Goal: Navigation & Orientation: Find specific page/section

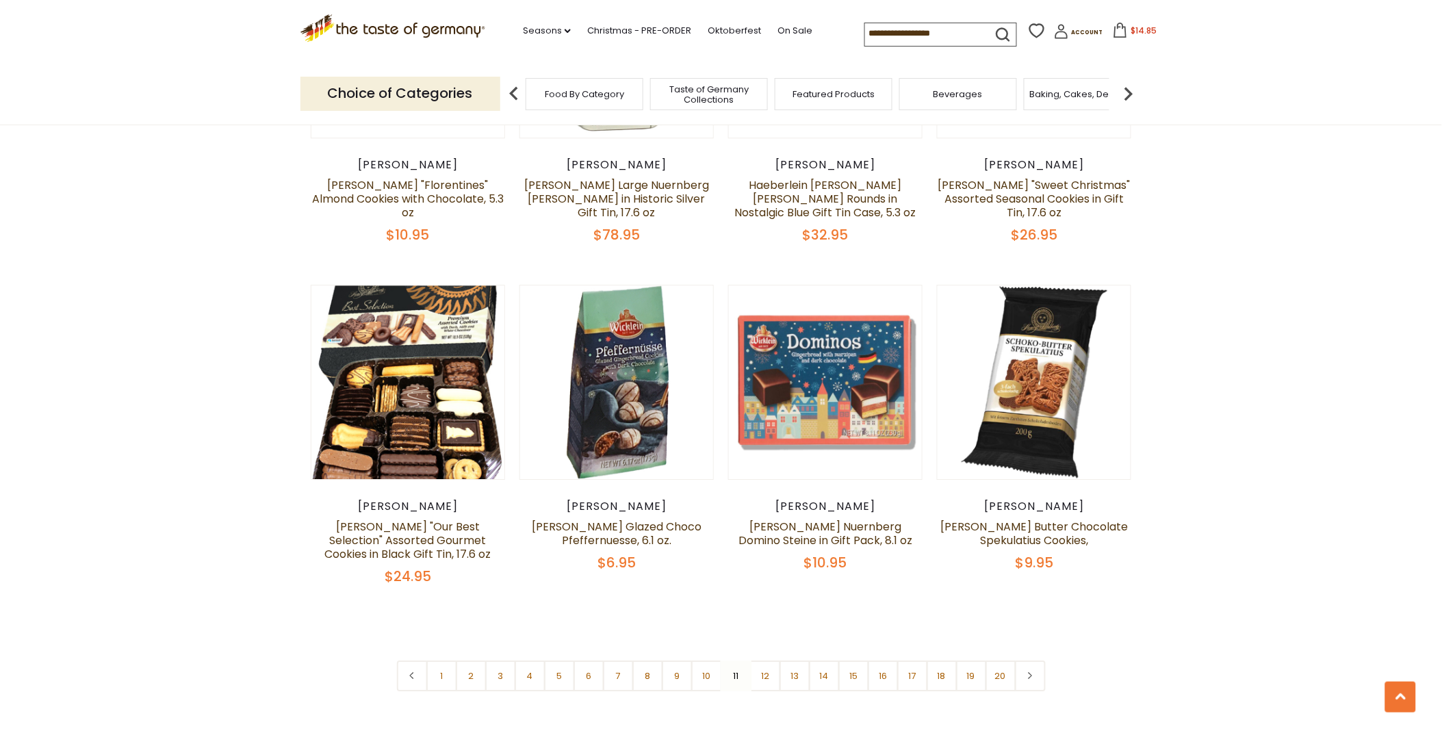
scroll to position [3158, 0]
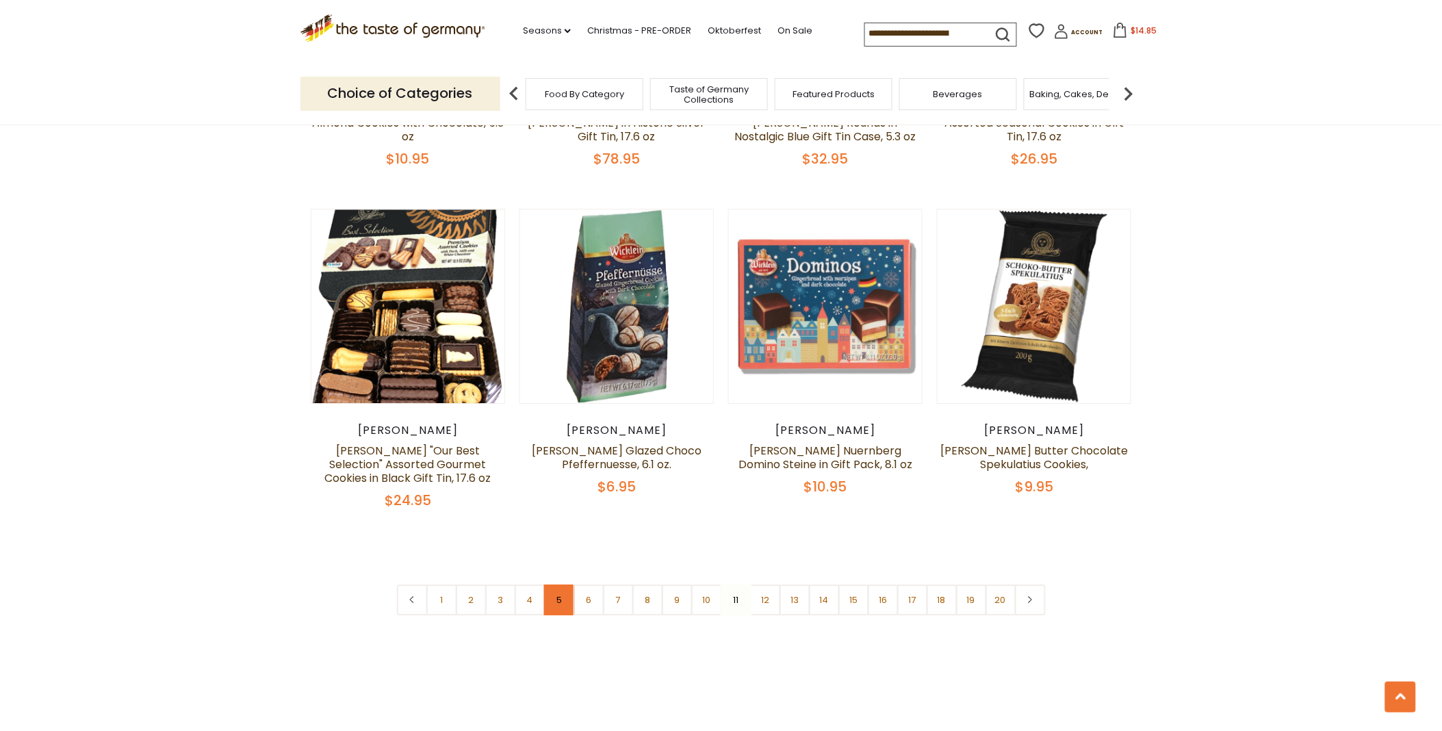
click at [557, 584] on link "5" at bounding box center [559, 599] width 31 height 31
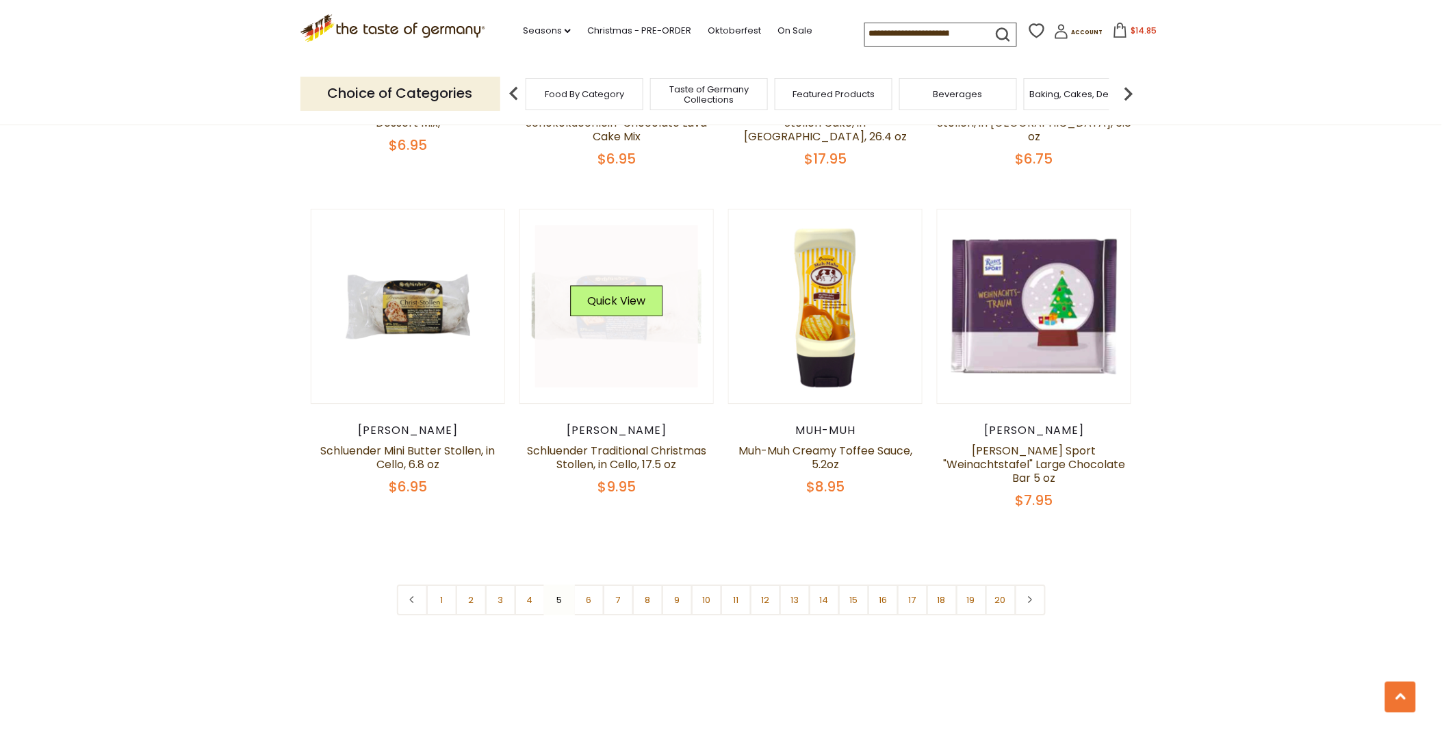
scroll to position [3310, 0]
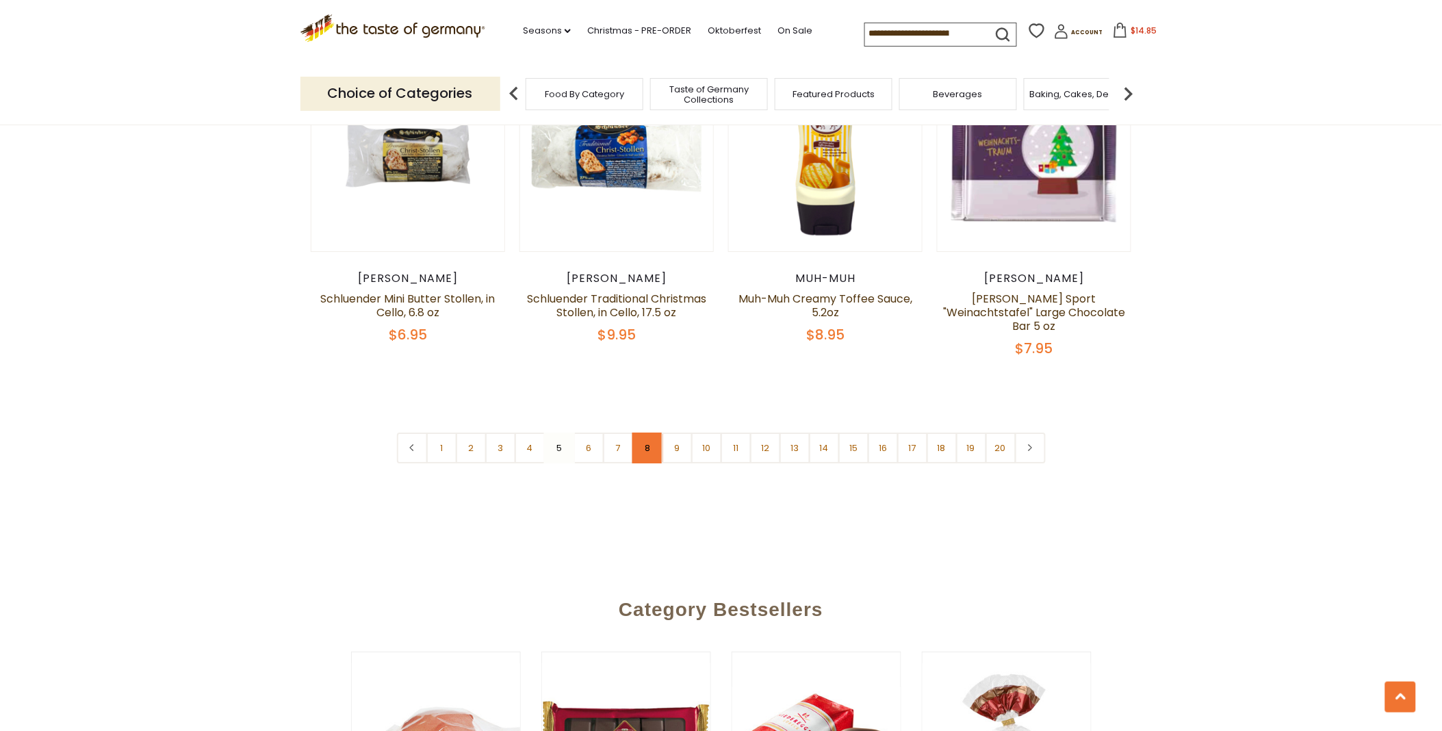
click at [642, 433] on link "8" at bounding box center [647, 448] width 31 height 31
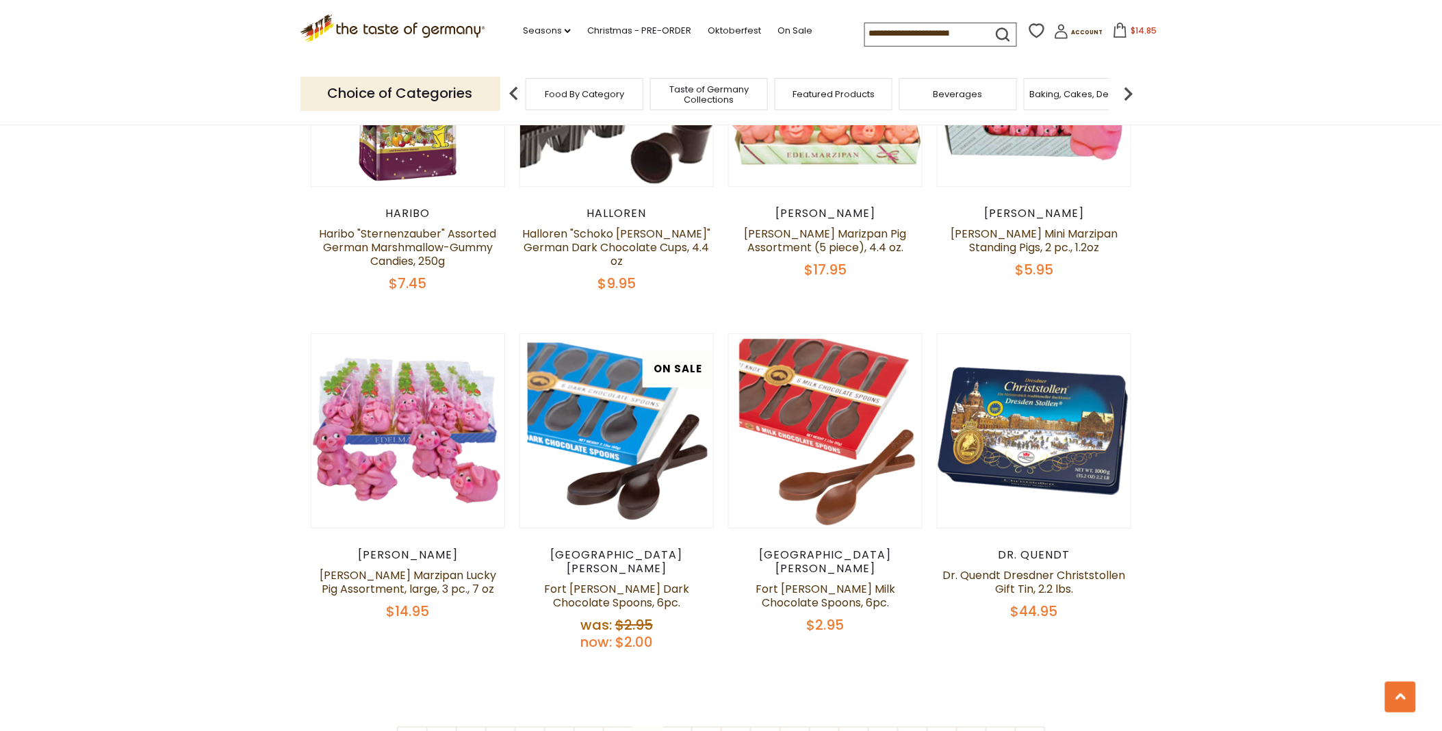
scroll to position [3082, 0]
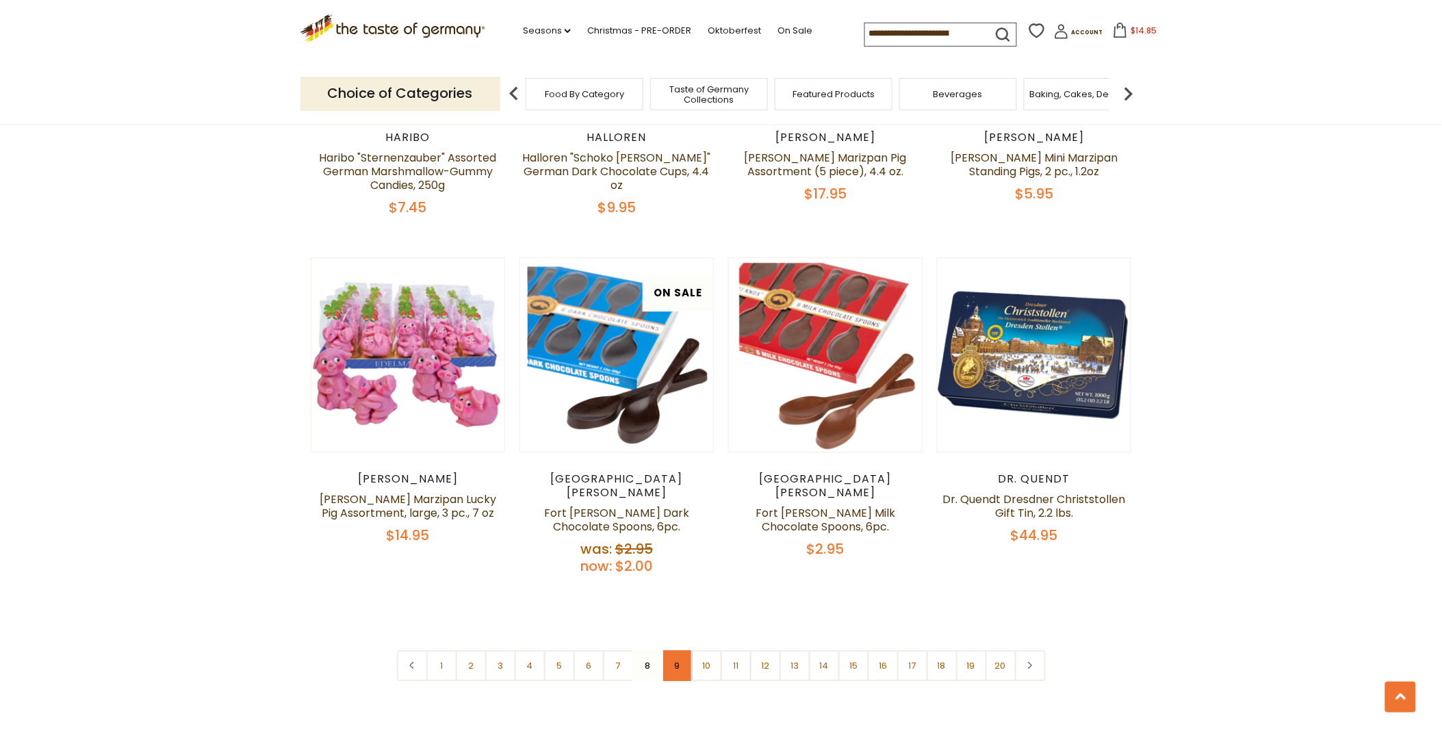
click at [680, 650] on link "9" at bounding box center [677, 665] width 31 height 31
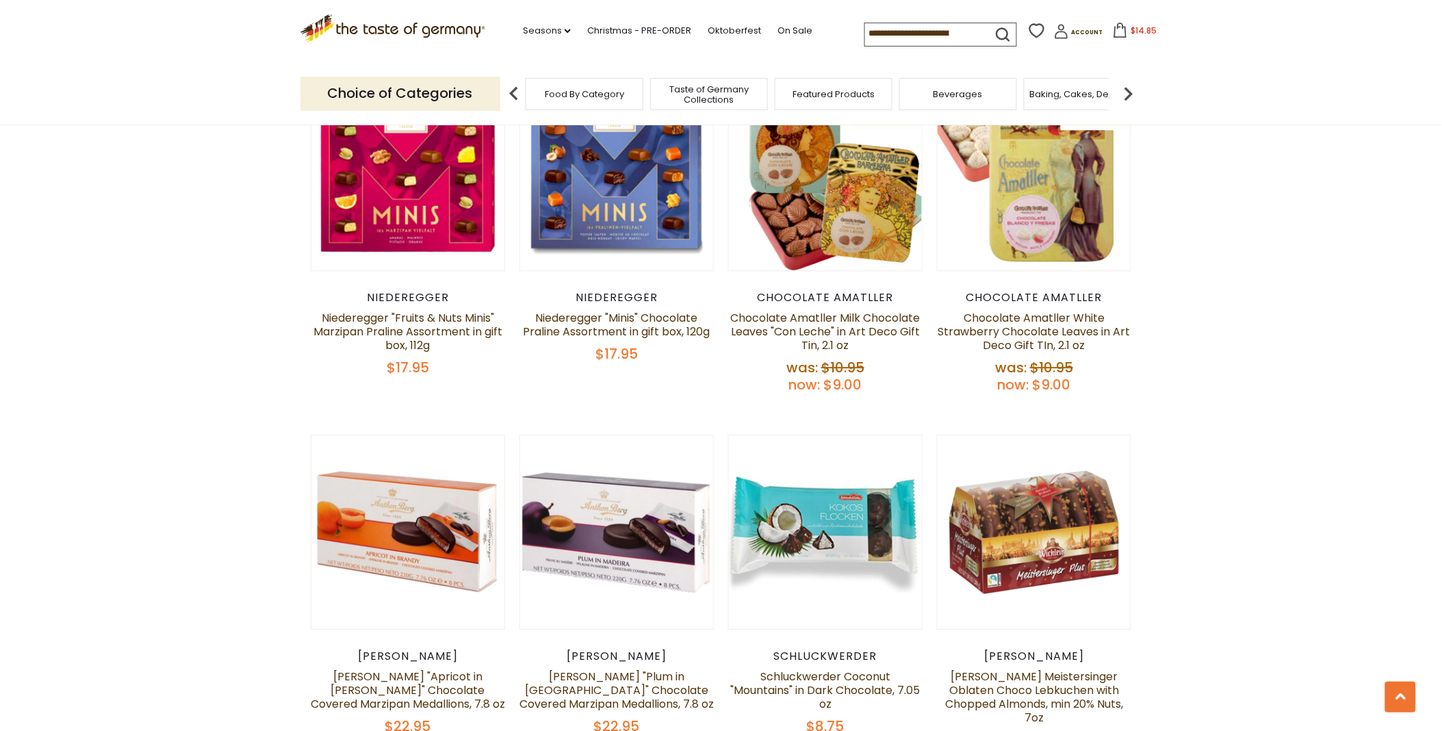
scroll to position [3158, 0]
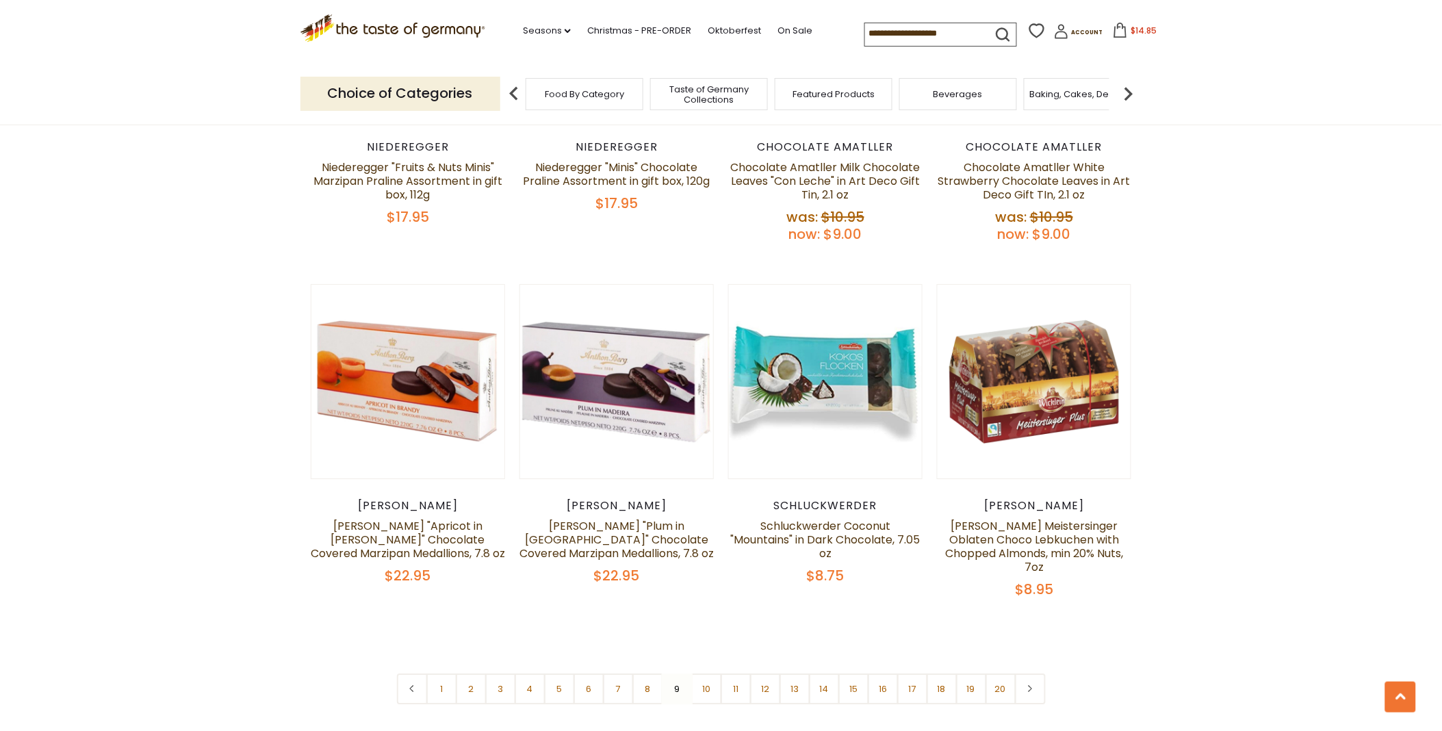
click at [675, 673] on nav "1 2 3 4 5 6 7 8 9 10 11 12 13 14 15 16 17 18 19 20" at bounding box center [721, 688] width 649 height 31
click at [705, 673] on link "10" at bounding box center [706, 688] width 31 height 31
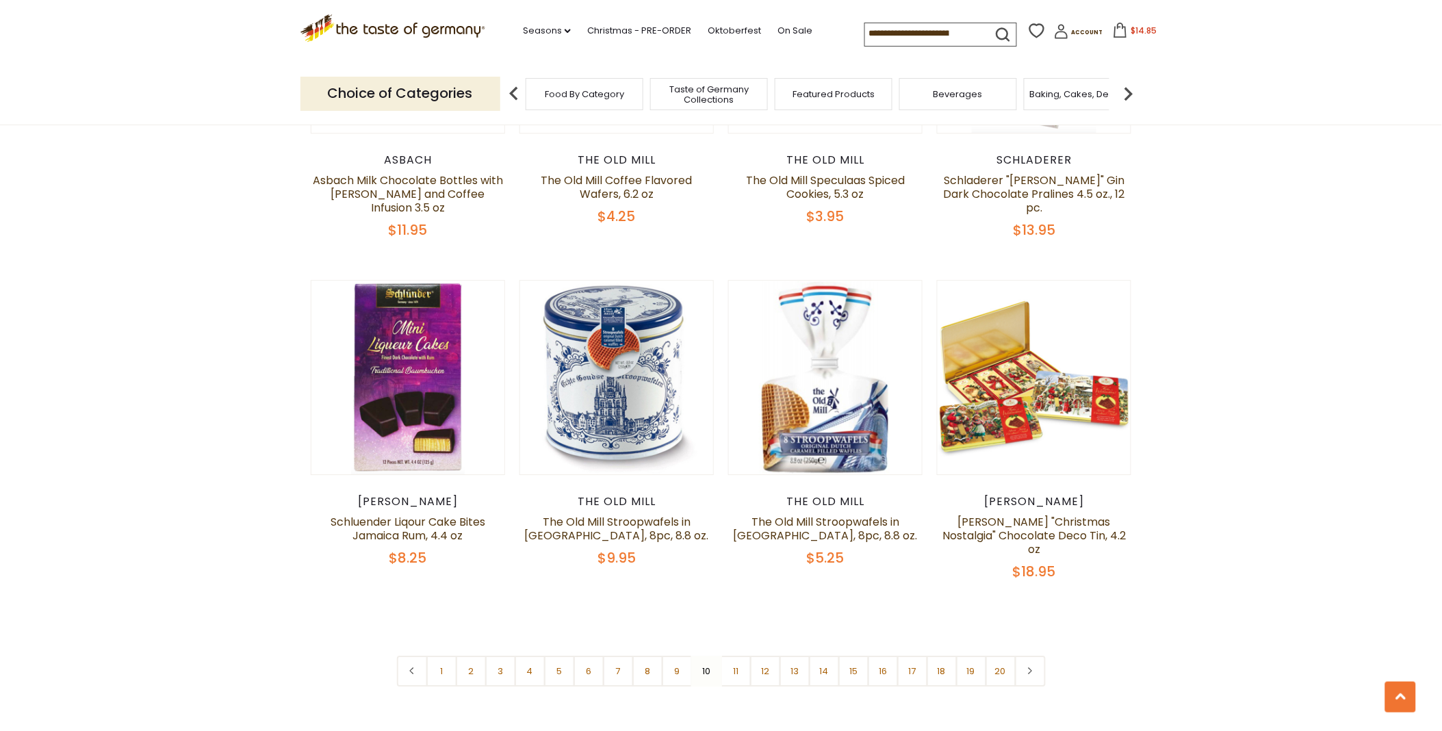
scroll to position [3082, 0]
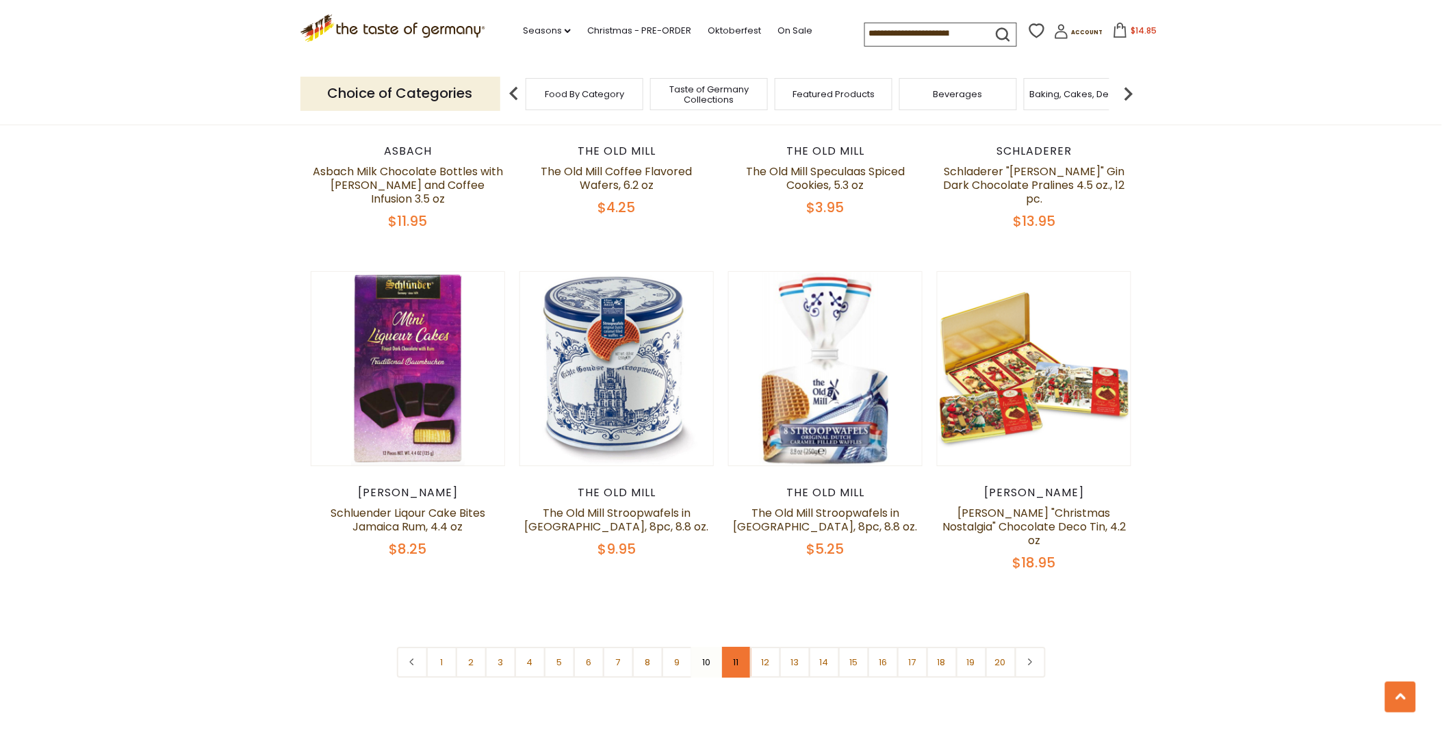
click at [734, 647] on link "11" at bounding box center [736, 662] width 31 height 31
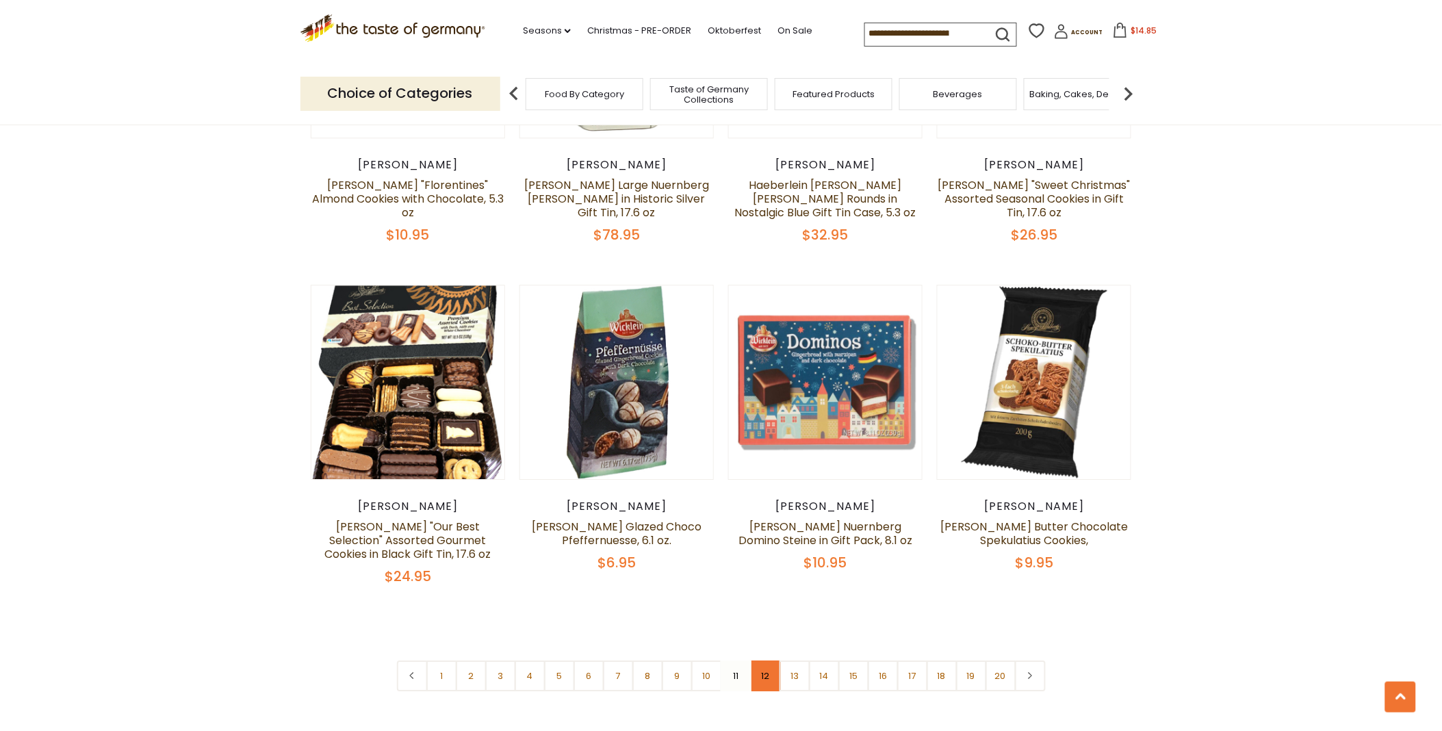
click at [765, 661] on link "12" at bounding box center [765, 675] width 31 height 31
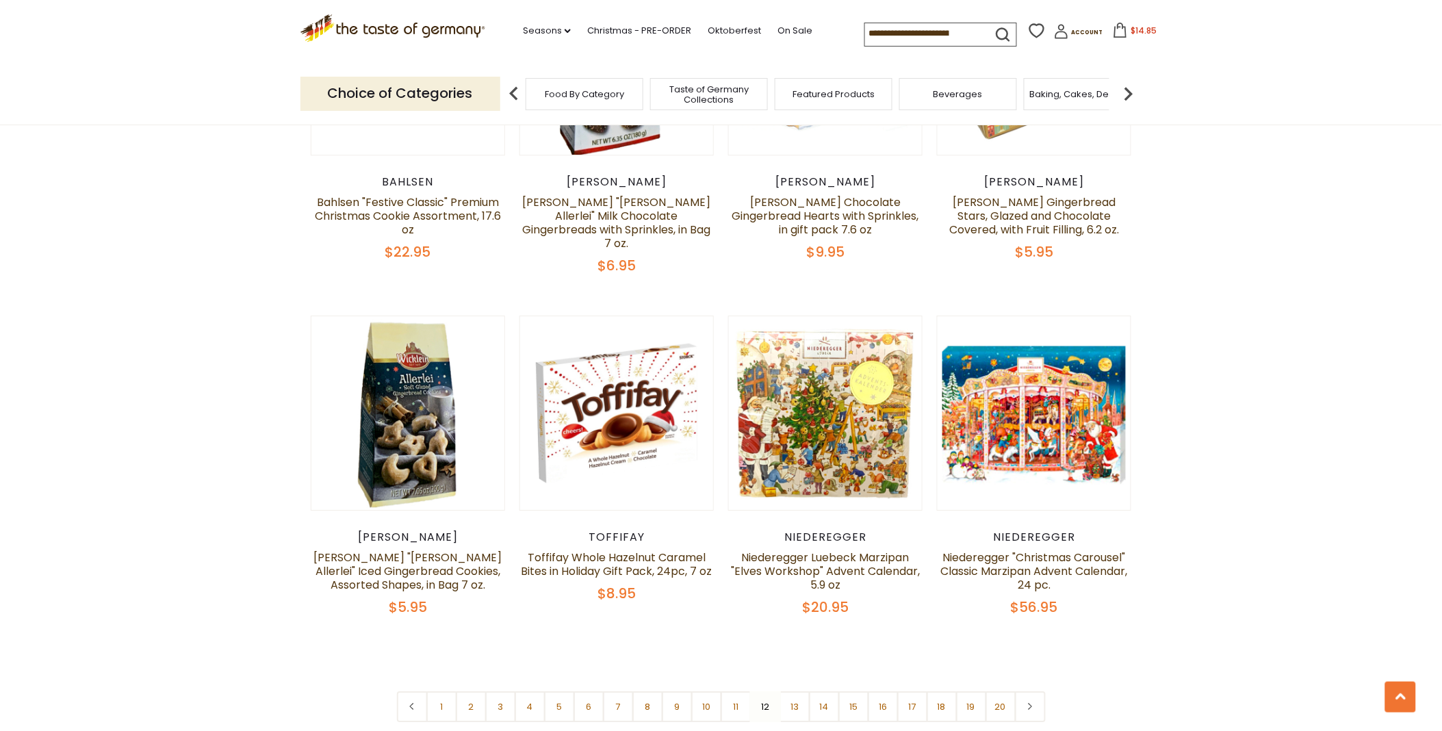
click at [760, 691] on nav "1 2 3 4 5 6 7 8 9 10 11 12 13 14 15 16 17 18 19 20" at bounding box center [721, 706] width 649 height 31
click at [763, 691] on nav "1 2 3 4 5 6 7 8 9 10 11 12 13 14 15 16 17 18 19 20" at bounding box center [721, 706] width 649 height 31
click at [792, 691] on link "13" at bounding box center [794, 706] width 31 height 31
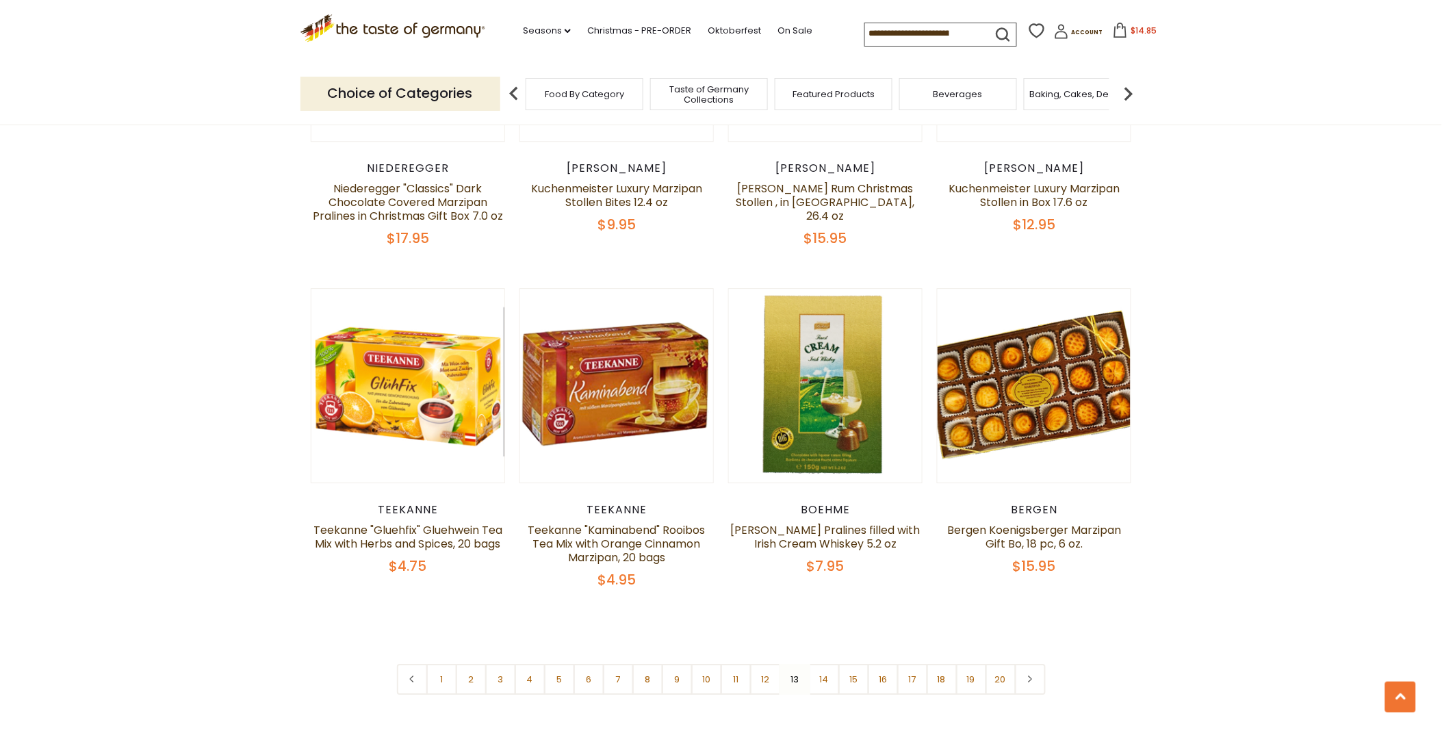
scroll to position [3158, 0]
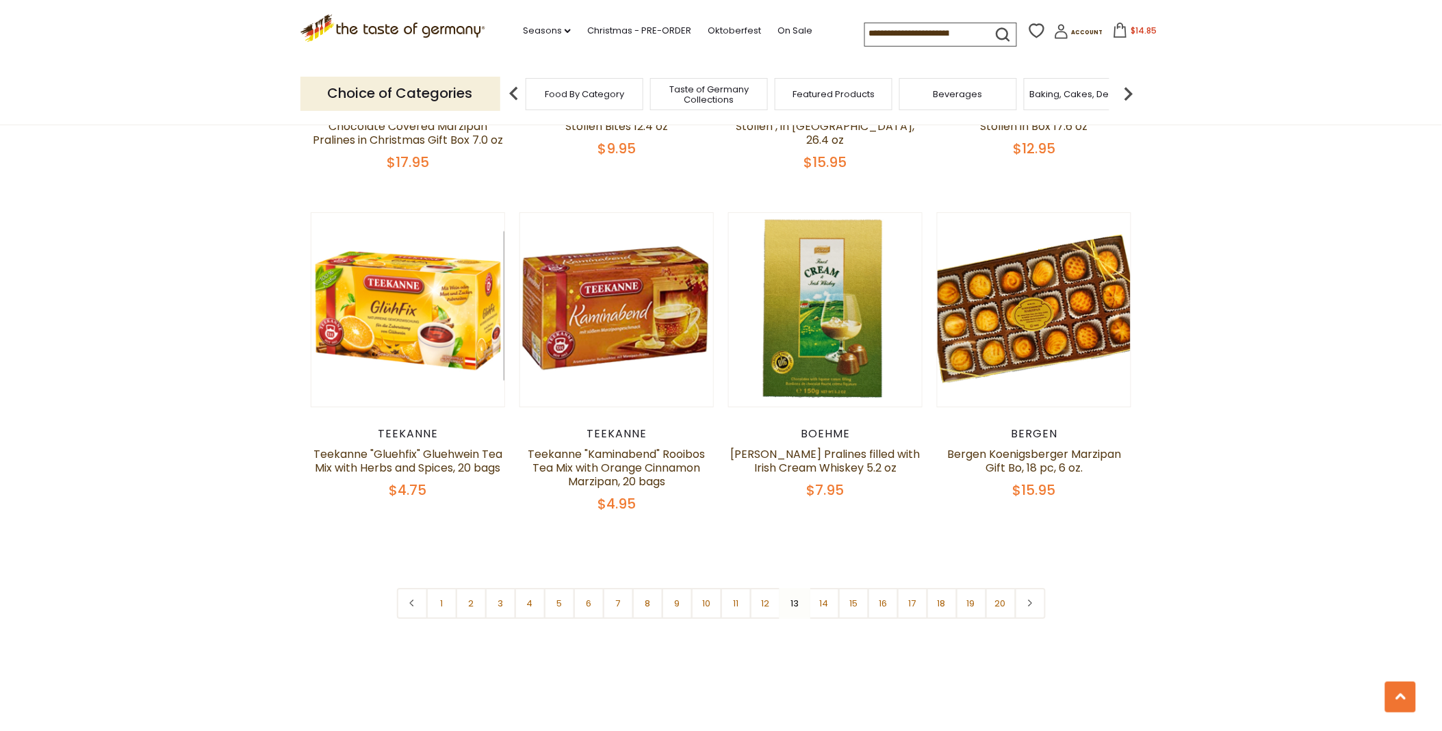
click at [791, 588] on nav "1 2 3 4 5 6 7 8 9 10 11 12 13 14 15 16 17 18 19 20" at bounding box center [721, 603] width 649 height 31
click at [792, 588] on nav "1 2 3 4 5 6 7 8 9 10 11 12 13 14 15 16 17 18 19 20" at bounding box center [721, 603] width 649 height 31
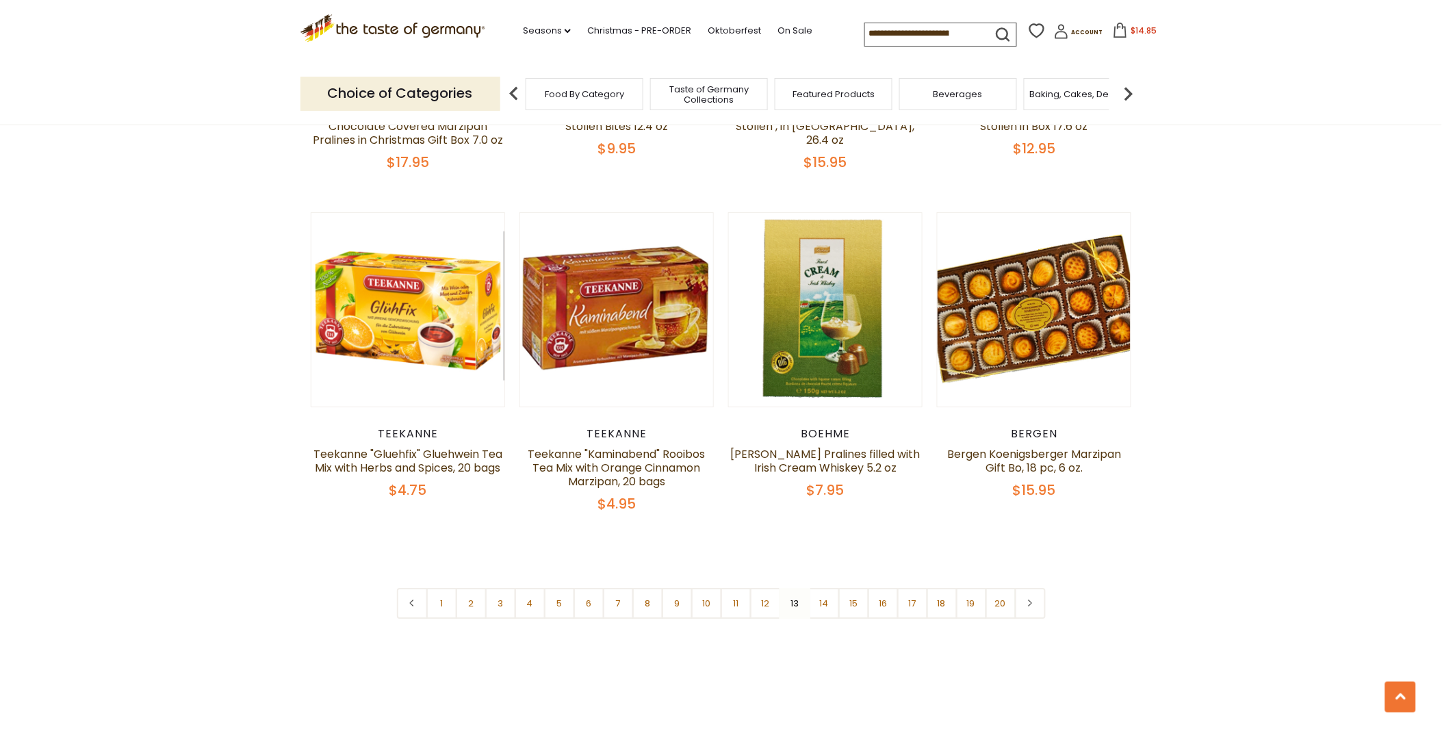
drag, startPoint x: 792, startPoint y: 580, endPoint x: 821, endPoint y: 579, distance: 29.4
click at [821, 588] on link "14" at bounding box center [824, 603] width 31 height 31
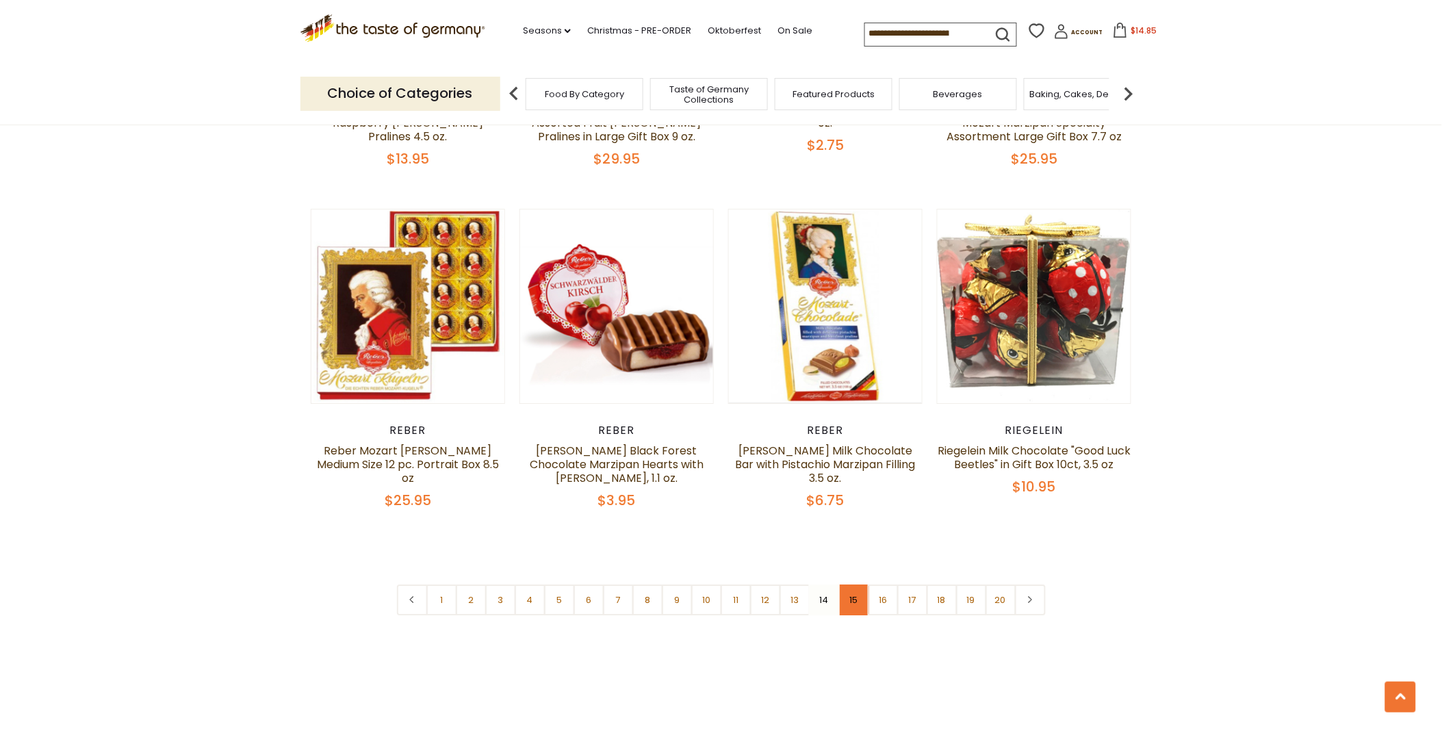
click at [852, 584] on link "15" at bounding box center [853, 599] width 31 height 31
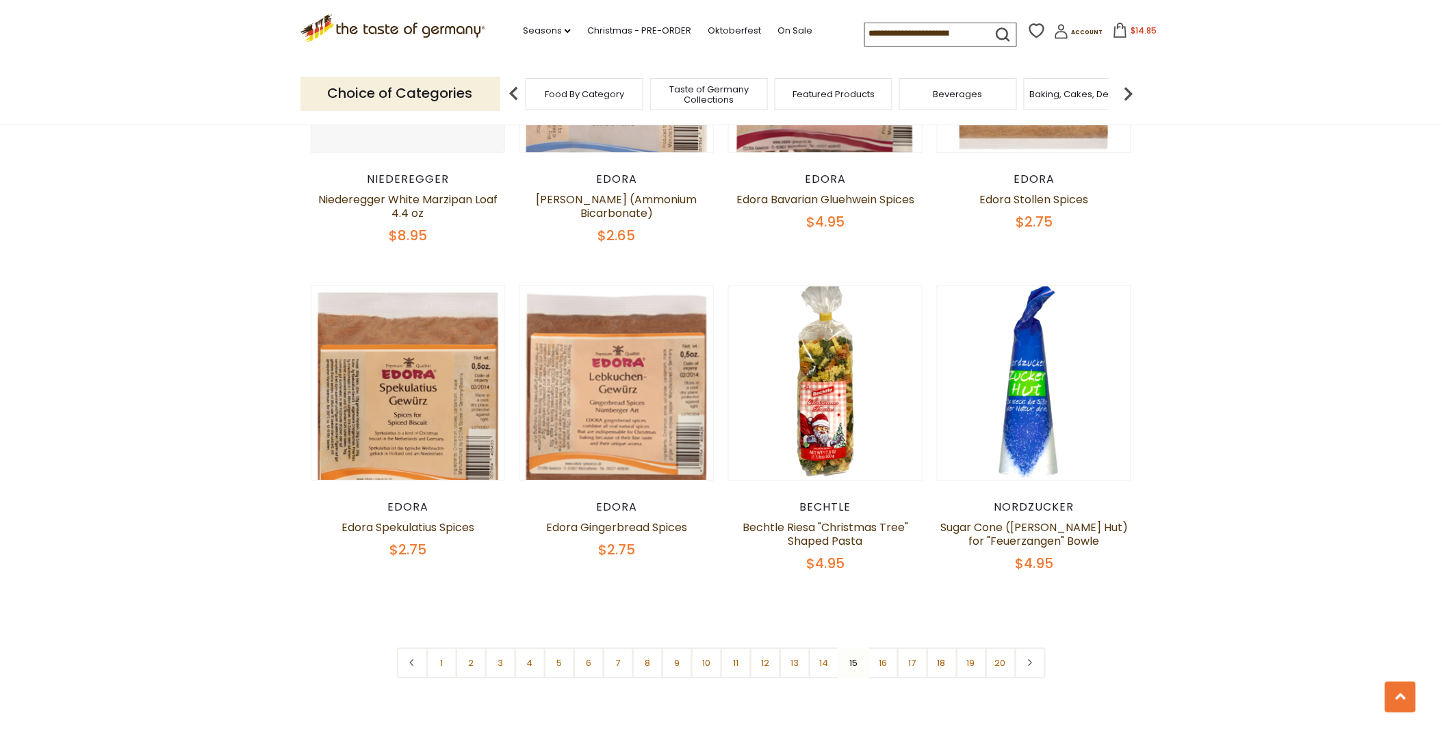
scroll to position [3082, 0]
click at [881, 647] on link "16" at bounding box center [883, 662] width 31 height 31
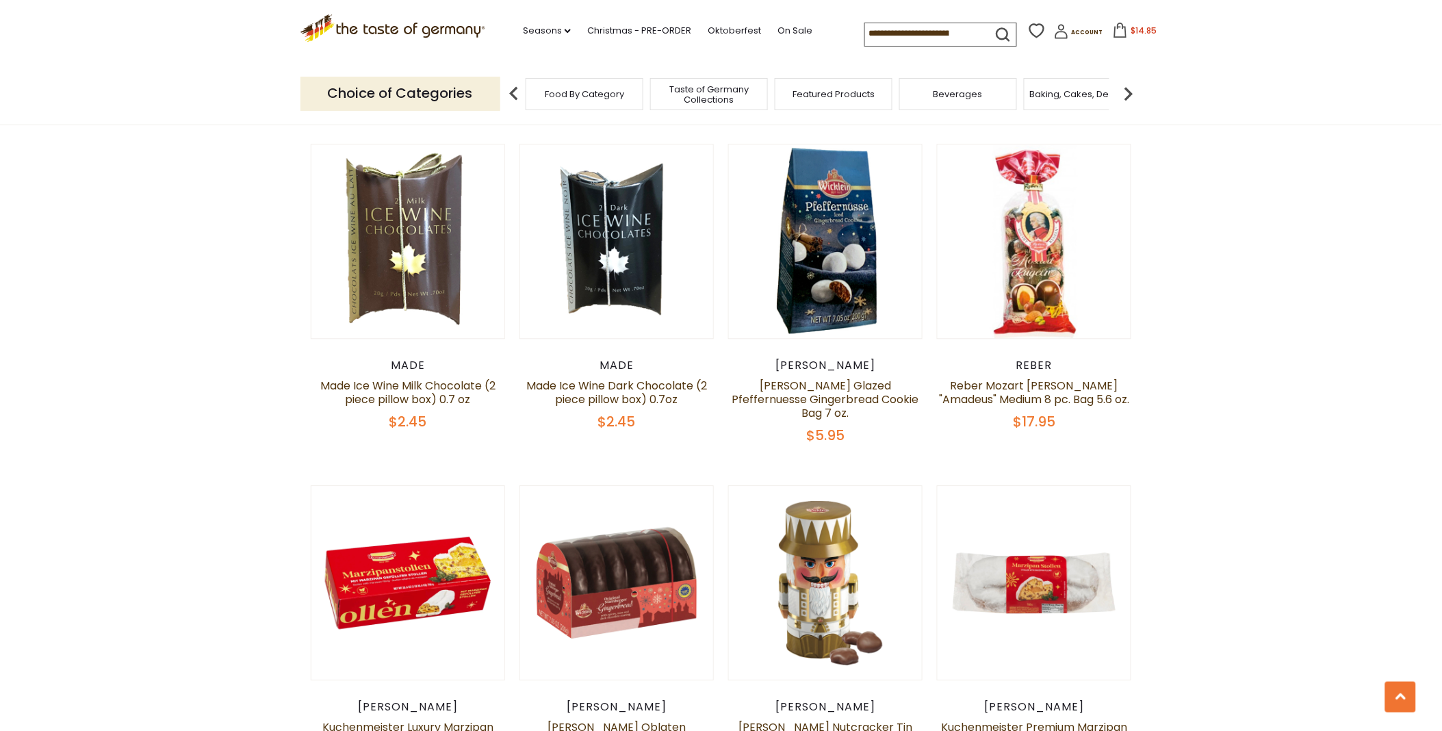
scroll to position [3006, 0]
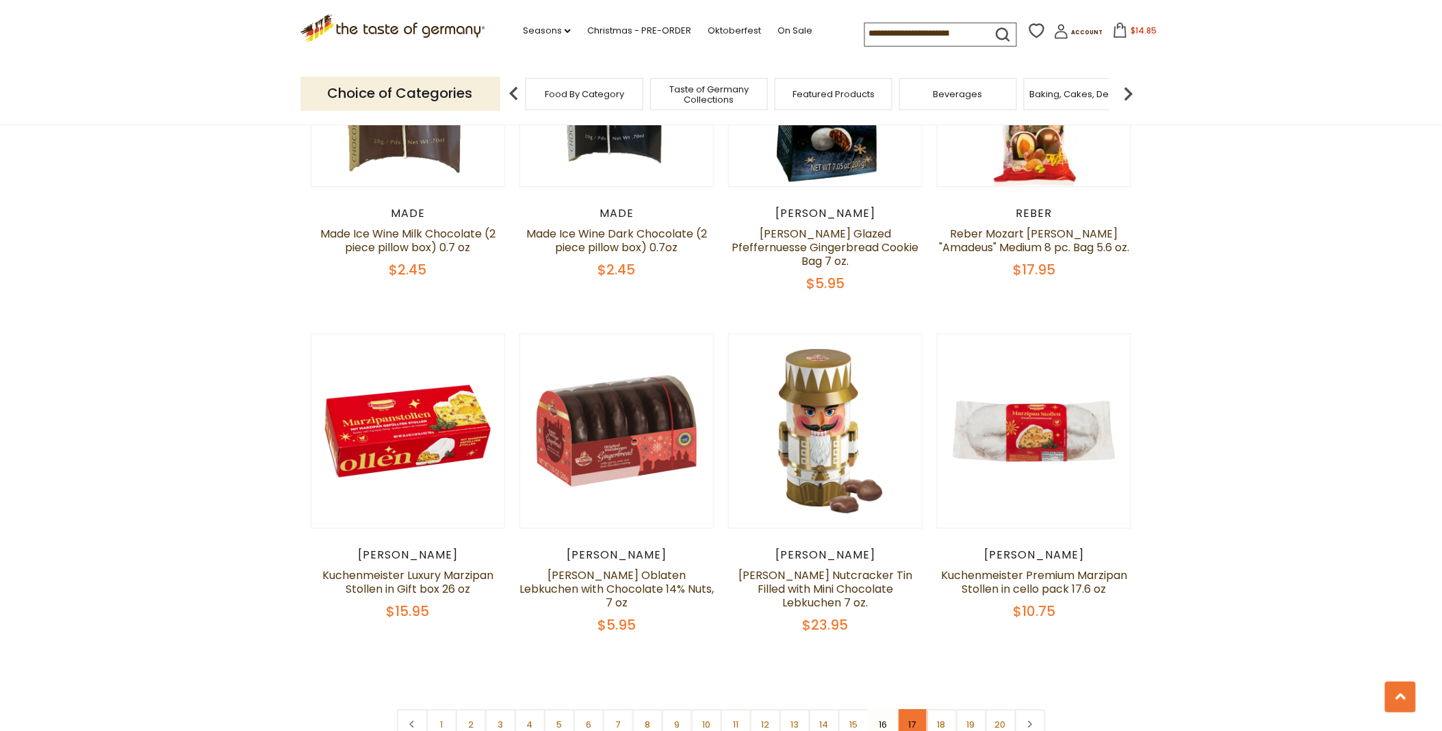
click at [911, 709] on link "17" at bounding box center [912, 724] width 31 height 31
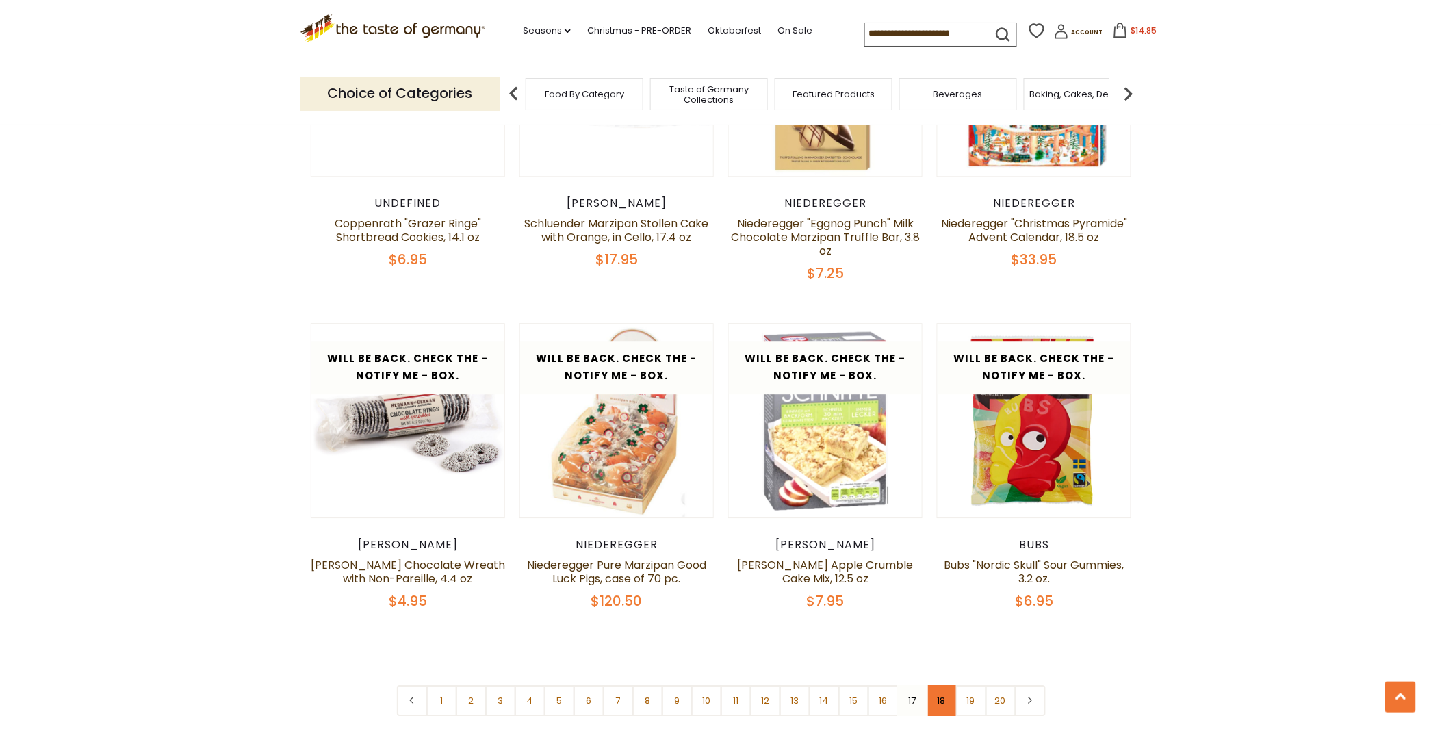
click at [940, 685] on link "18" at bounding box center [942, 700] width 31 height 31
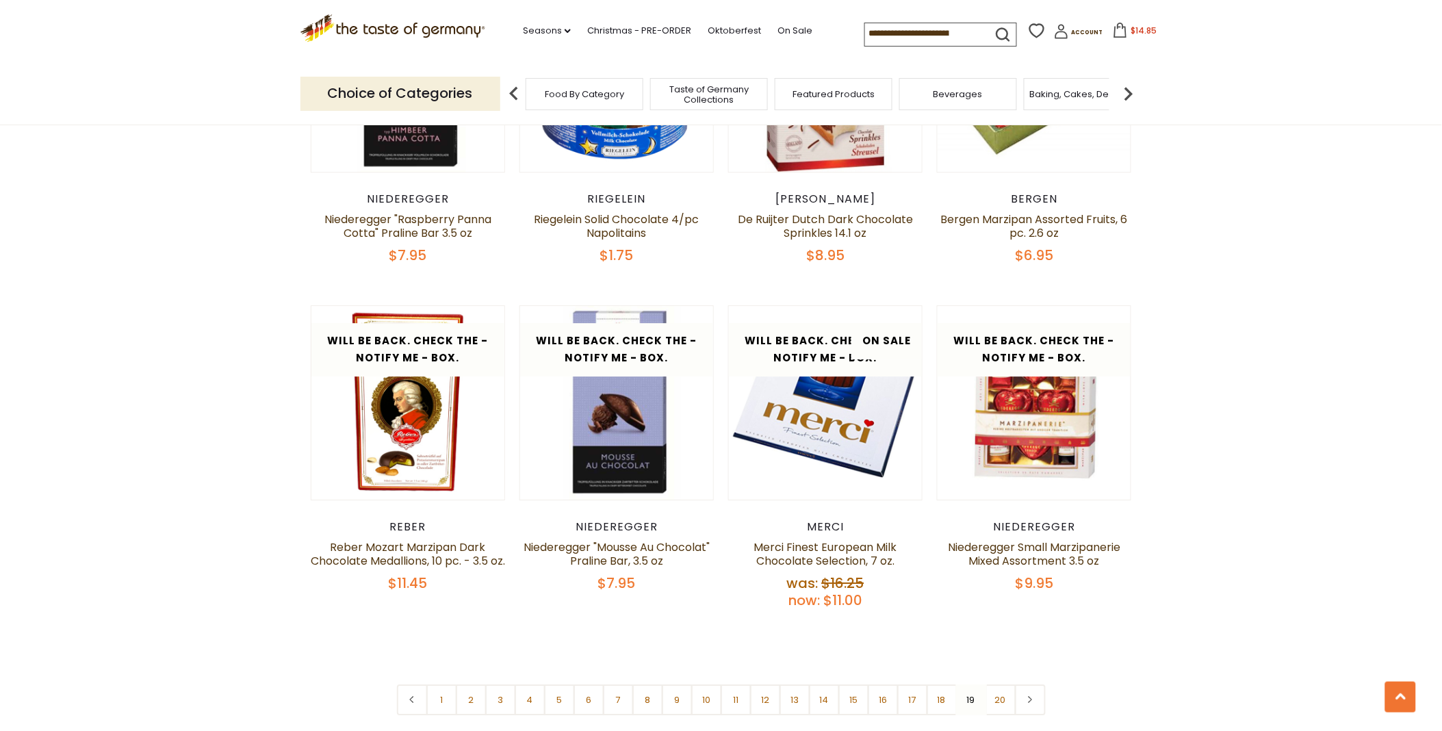
scroll to position [3158, 0]
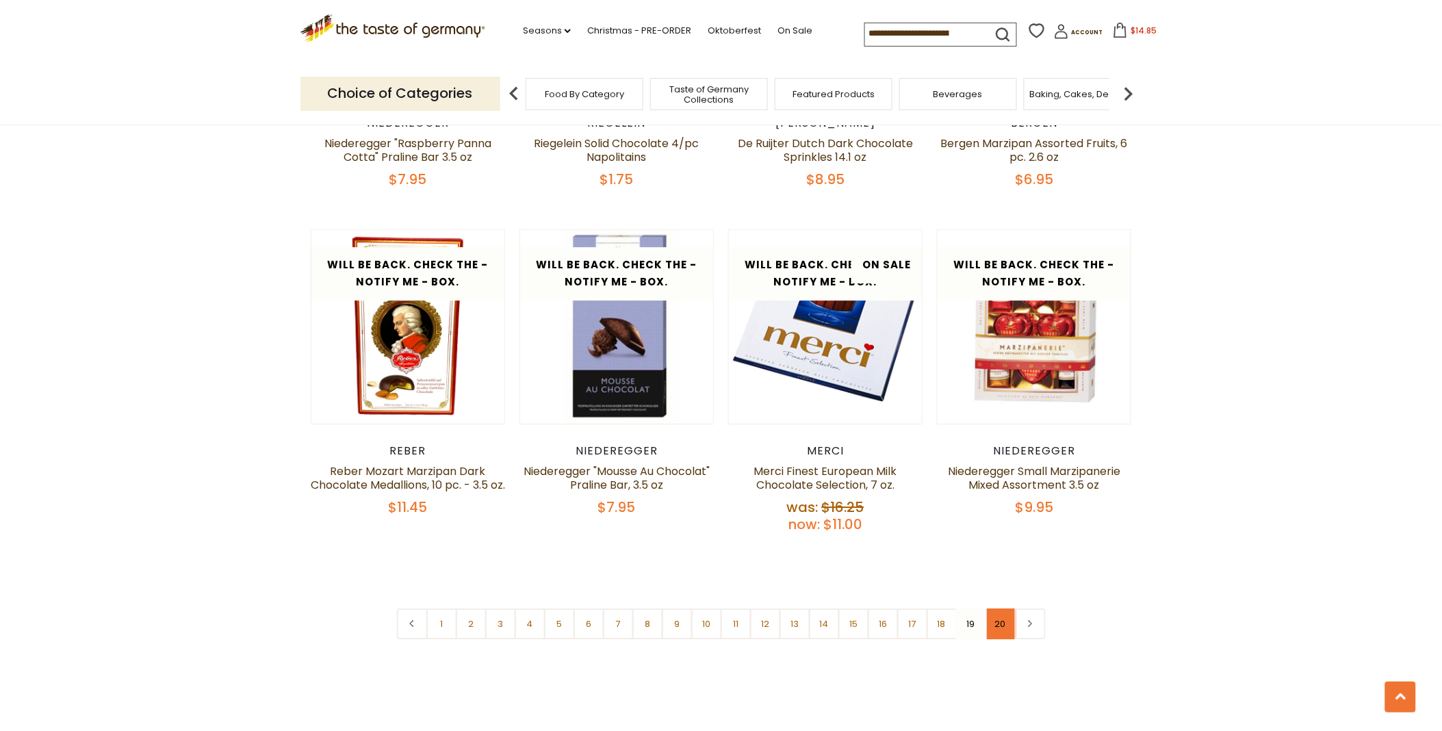
click at [996, 608] on link "20" at bounding box center [1000, 623] width 31 height 31
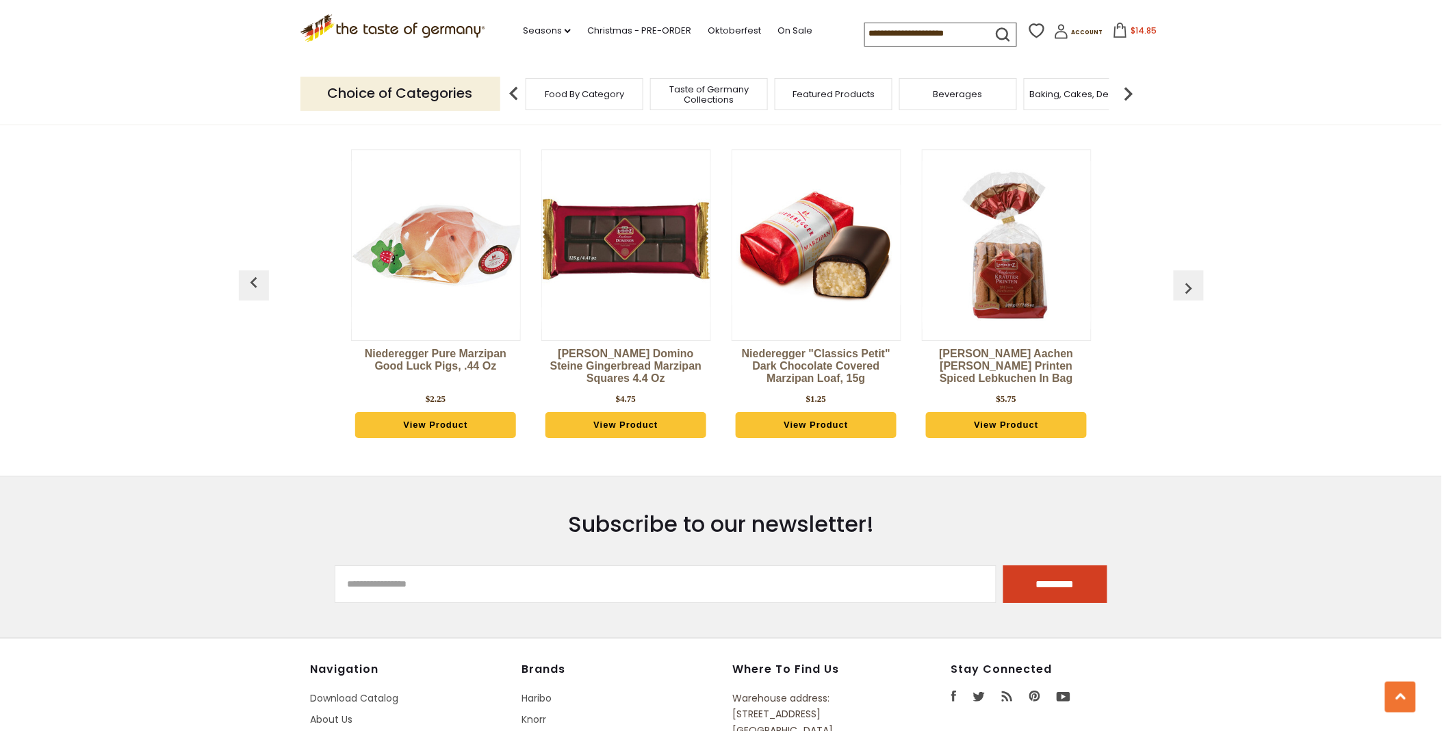
scroll to position [1562, 0]
